Goal: Task Accomplishment & Management: Manage account settings

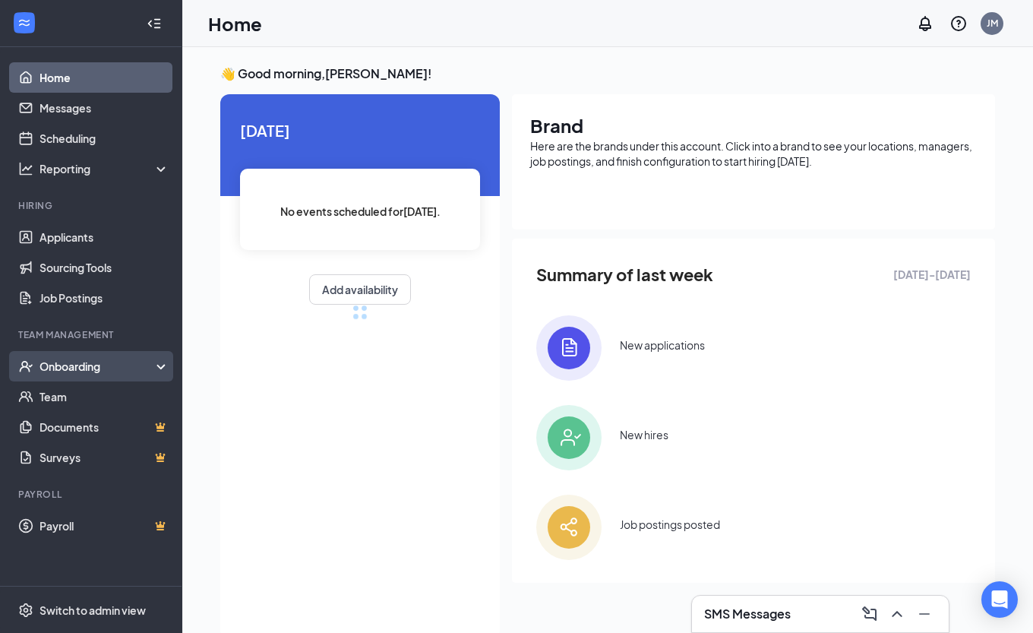
click at [92, 371] on div "Onboarding" at bounding box center [98, 366] width 117 height 15
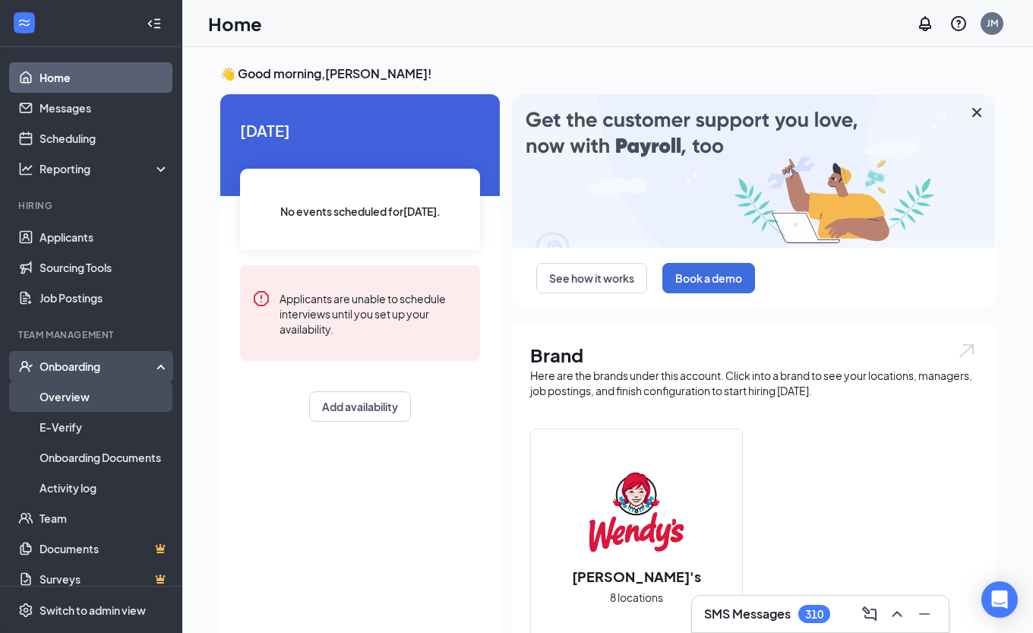
click at [77, 397] on link "Overview" at bounding box center [105, 396] width 130 height 30
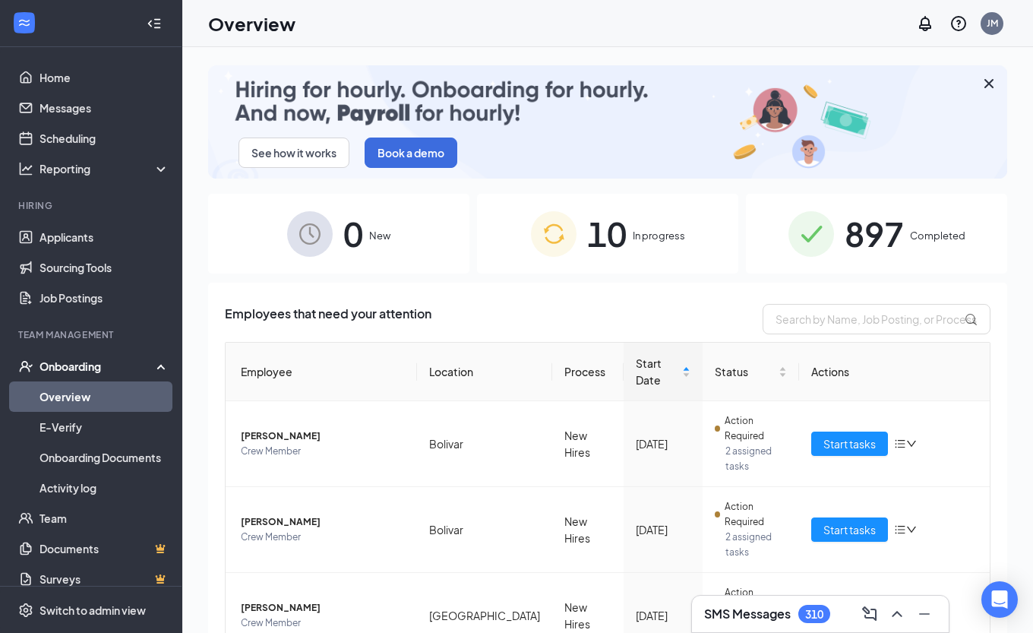
click at [921, 234] on span "Completed" at bounding box center [937, 235] width 55 height 15
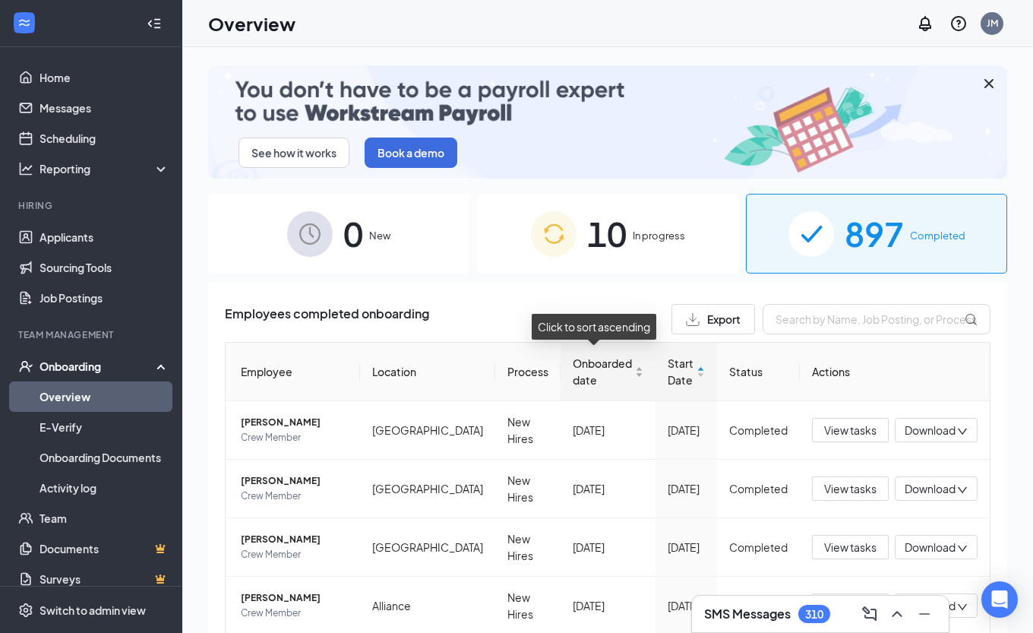
click at [627, 374] on div "Onboarded date" at bounding box center [608, 371] width 71 height 33
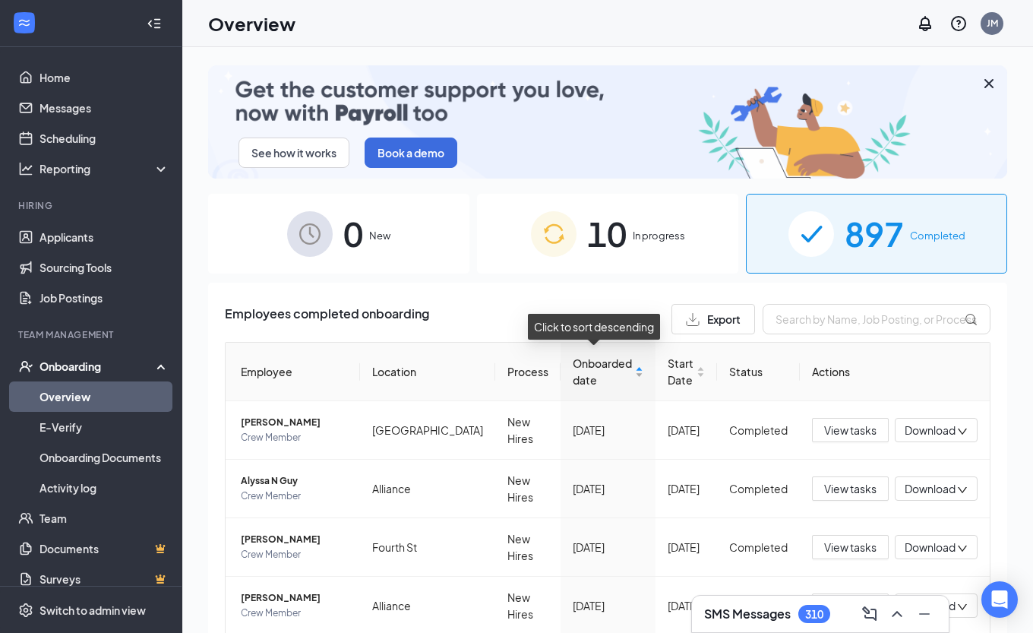
click at [627, 374] on div "Onboarded date" at bounding box center [608, 371] width 71 height 33
